Goal: Task Accomplishment & Management: Manage account settings

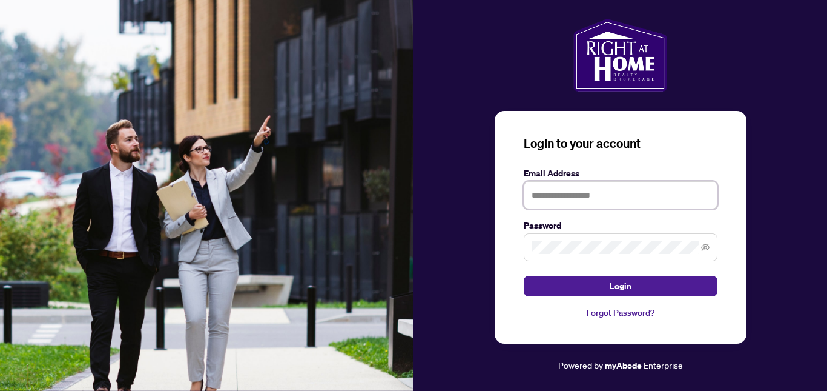
type input "**********"
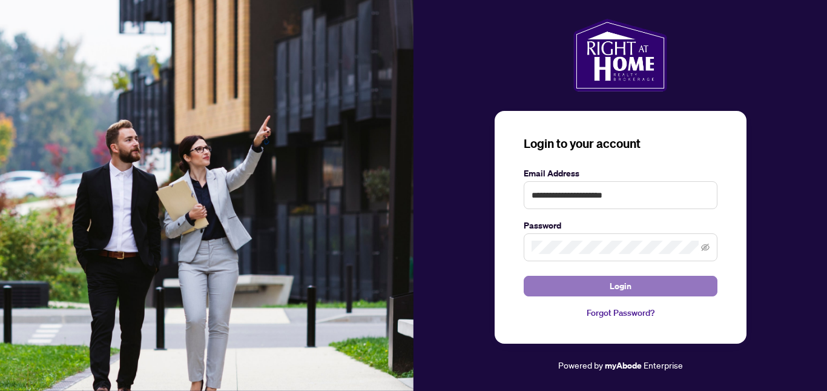
click at [620, 285] on span "Login" at bounding box center [621, 285] width 22 height 19
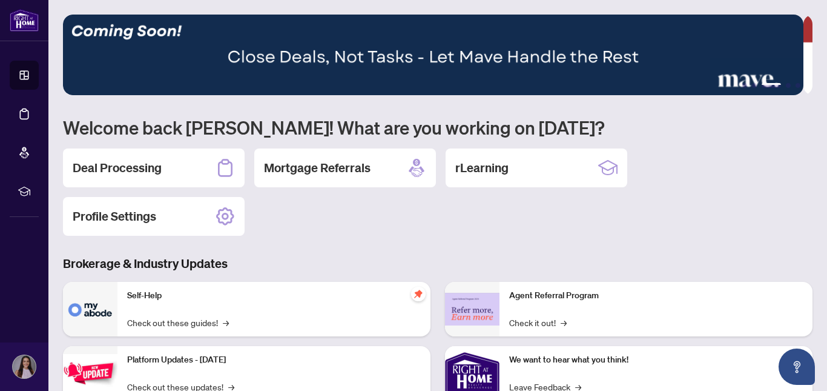
click at [174, 282] on div "Self-Help Check out these guides! →" at bounding box center [273, 309] width 313 height 55
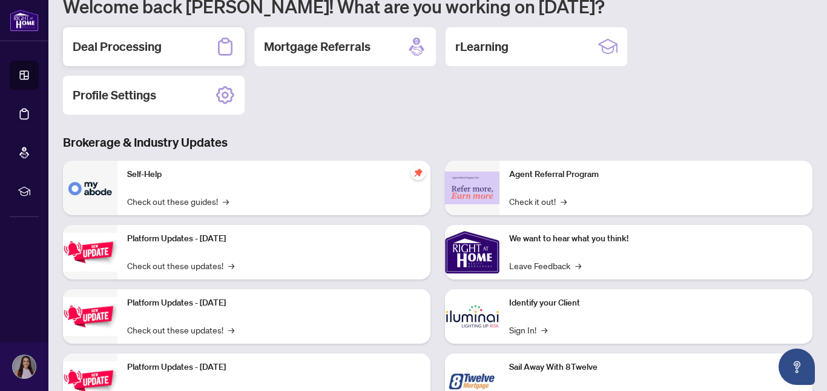
click at [224, 42] on icon at bounding box center [225, 47] width 15 height 18
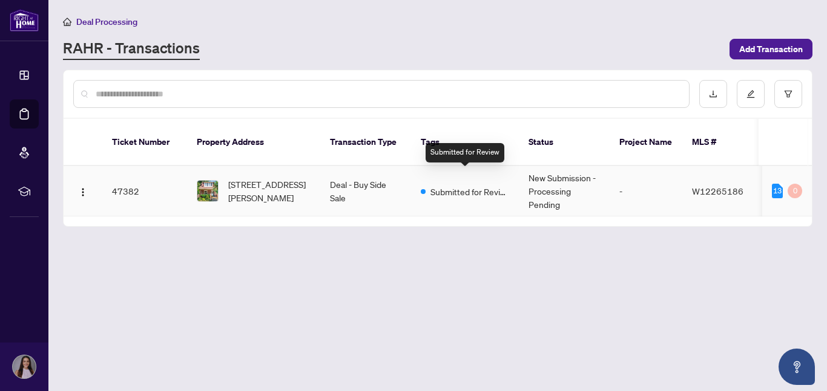
click at [435, 185] on span "Submitted for Review" at bounding box center [470, 191] width 79 height 13
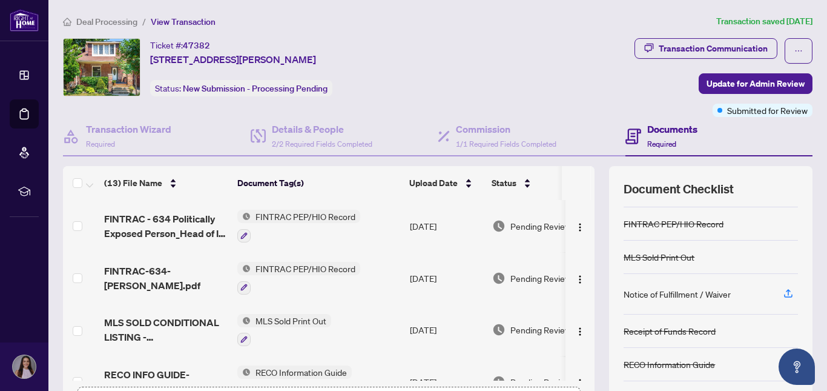
scroll to position [130, 0]
click at [783, 291] on icon "button" at bounding box center [788, 291] width 11 height 11
click at [783, 290] on icon "button" at bounding box center [788, 291] width 11 height 11
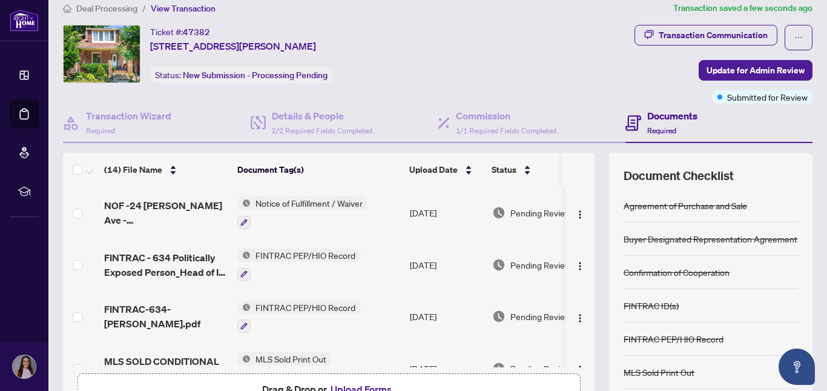
scroll to position [0, 0]
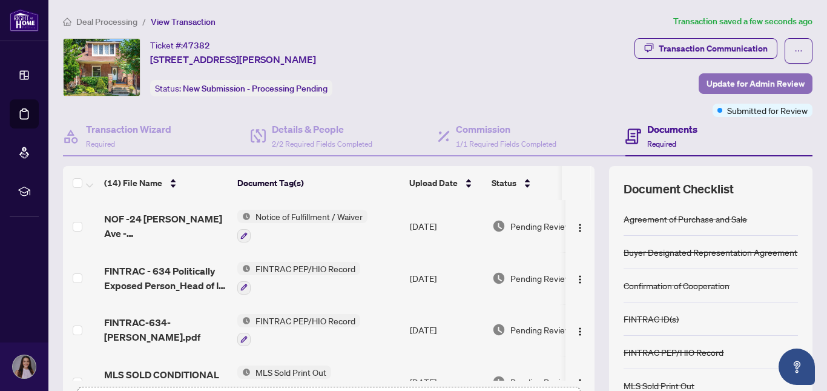
click at [757, 80] on span "Update for Admin Review" at bounding box center [756, 83] width 98 height 19
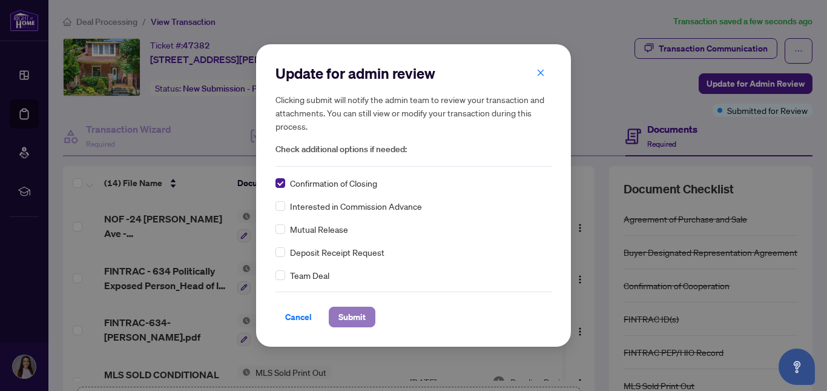
click at [356, 316] on span "Submit" at bounding box center [352, 316] width 27 height 19
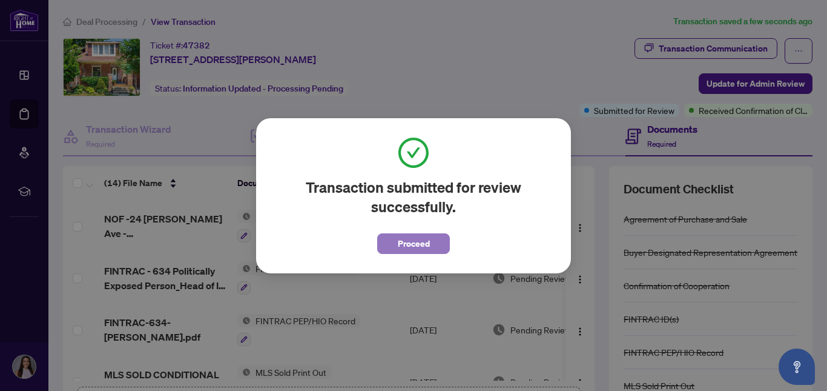
click at [426, 242] on span "Proceed" at bounding box center [414, 243] width 32 height 19
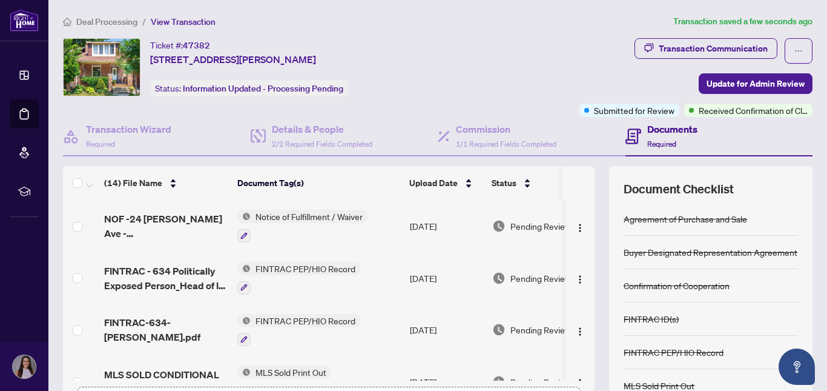
click at [491, 29] on div "Deal Processing / View Transaction Transaction saved a few seconds ago Ticket #…" at bounding box center [437, 263] width 759 height 497
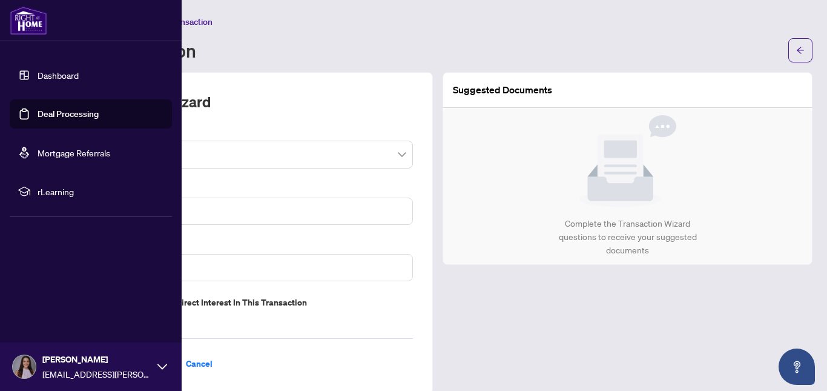
click at [38, 75] on link "Dashboard" at bounding box center [58, 75] width 41 height 11
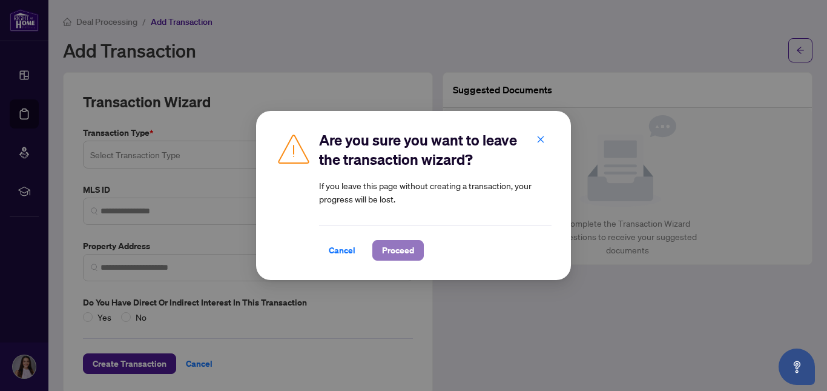
click at [394, 246] on span "Proceed" at bounding box center [398, 249] width 32 height 19
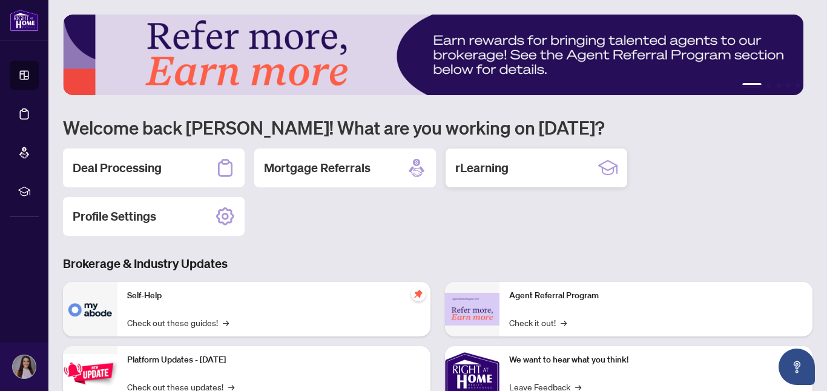
click at [501, 170] on h2 "rLearning" at bounding box center [481, 167] width 53 height 17
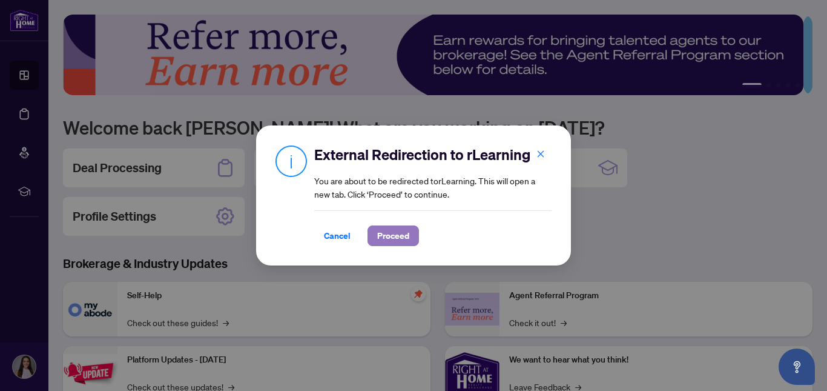
click at [398, 236] on span "Proceed" at bounding box center [393, 235] width 32 height 19
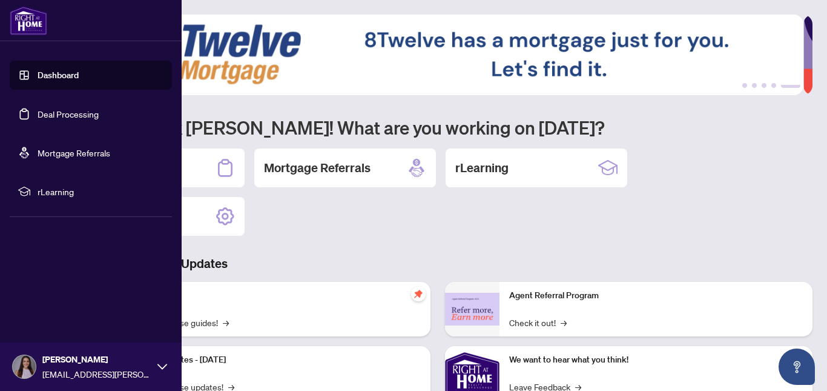
click at [10, 21] on img at bounding box center [29, 20] width 38 height 29
